Goal: Task Accomplishment & Management: Complete application form

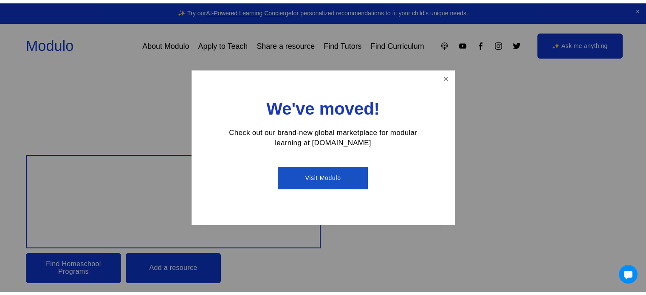
scroll to position [484, 0]
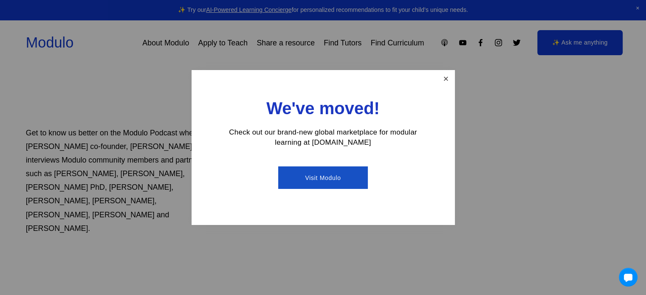
click at [447, 82] on link "Close" at bounding box center [445, 78] width 15 height 15
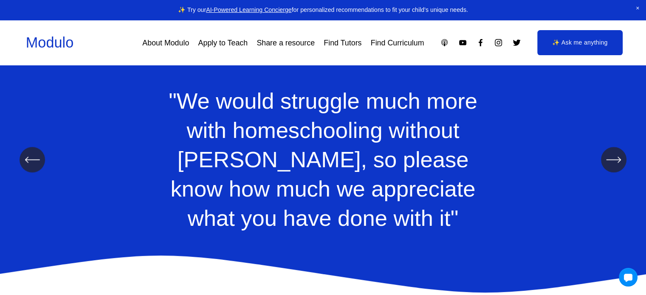
scroll to position [1096, 0]
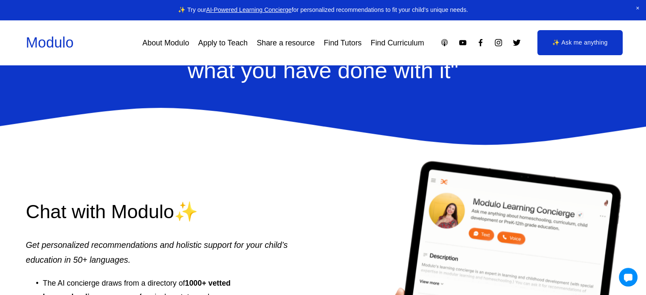
drag, startPoint x: 641, startPoint y: 154, endPoint x: 644, endPoint y: 173, distance: 19.3
click at [644, 173] on article "Design your child’s Education Find Homeschool Programs Add a resource Modulo is…" at bounding box center [323, 0] width 646 height 2192
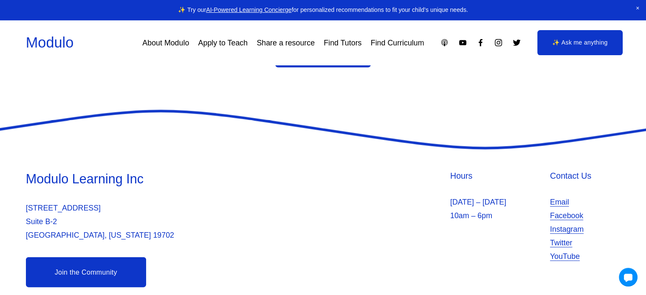
scroll to position [0, 0]
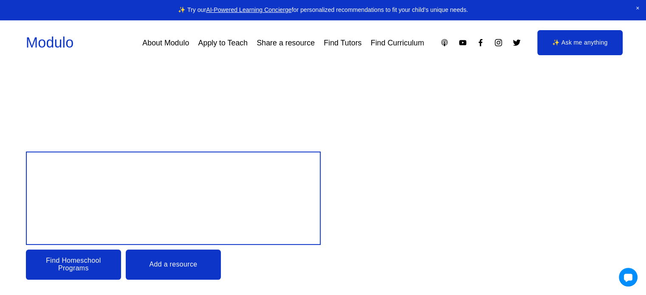
click at [236, 45] on link "Apply to Teach" at bounding box center [223, 42] width 50 height 15
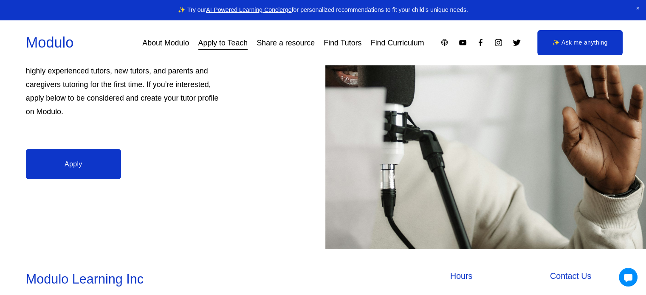
click at [54, 168] on link "Apply" at bounding box center [73, 164] width 95 height 30
